Goal: Transaction & Acquisition: Purchase product/service

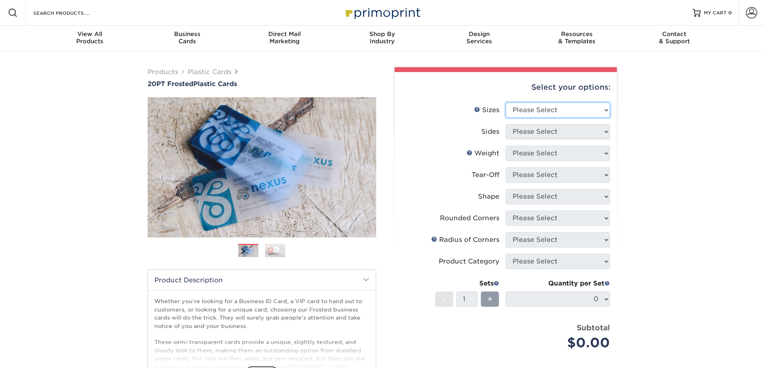
click at [569, 109] on select "Please Select 2" x 3.5" 2" x 8" 2.12" x 3.375" 2.5" x 2.5" 4.25" x 6"" at bounding box center [557, 110] width 104 height 15
select select "4.25x6.00"
click at [505, 103] on select "Please Select 2" x 3.5" 2" x 8" 2.12" x 3.375" 2.5" x 2.5" 4.25" x 6"" at bounding box center [557, 110] width 104 height 15
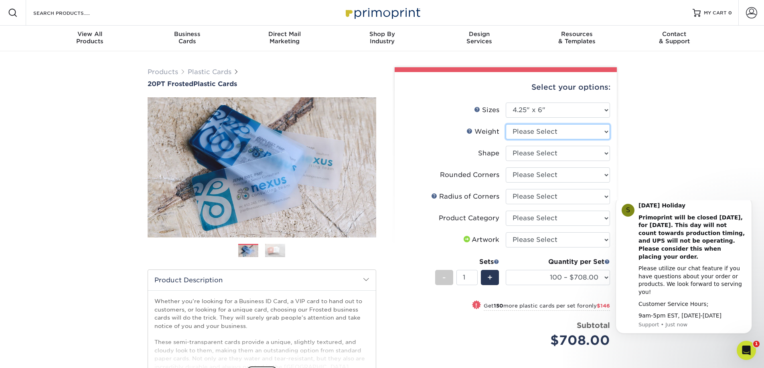
click at [563, 129] on select "Please Select 20PT Frosted Plastic" at bounding box center [557, 131] width 104 height 15
click at [566, 110] on select "Please Select 2" x 3.5" 2" x 8" 2.12" x 3.375" 2.5" x 2.5" 4.25" x 6"" at bounding box center [557, 110] width 104 height 15
click at [672, 131] on div "Products Plastic Cards 20PT Frosted Plastic Cards Previous Next and" at bounding box center [382, 265] width 764 height 428
click at [574, 152] on select "Please Select" at bounding box center [557, 153] width 104 height 15
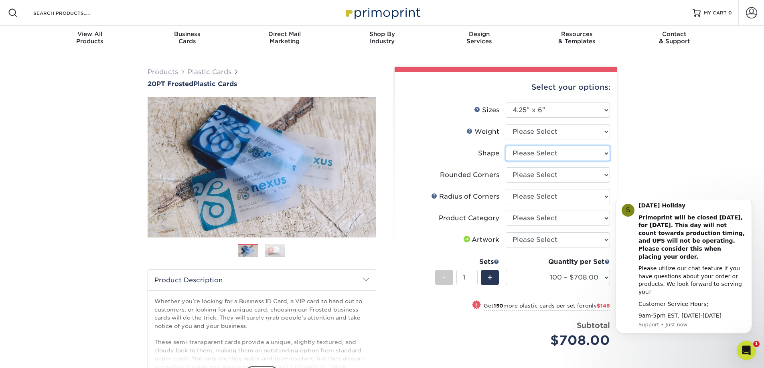
click at [574, 152] on select "Please Select" at bounding box center [557, 153] width 104 height 15
click at [567, 174] on select "Please Select Yes - Round 4 Corners" at bounding box center [557, 175] width 104 height 15
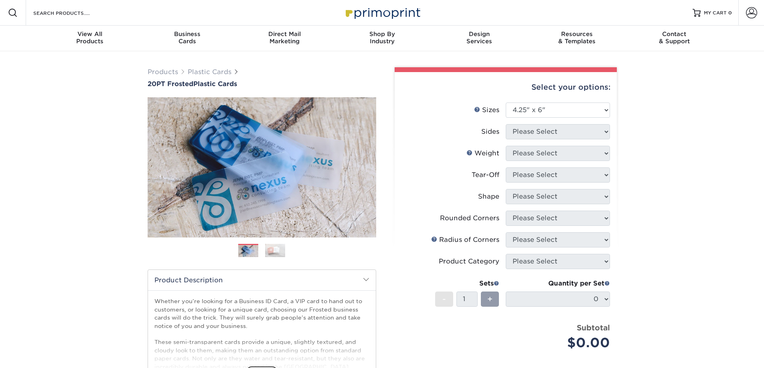
select select "4.25x6.00"
